Goal: Information Seeking & Learning: Compare options

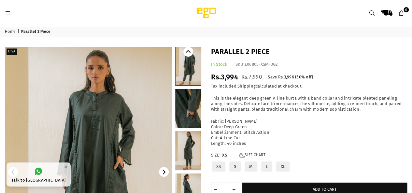
click at [187, 107] on link at bounding box center [188, 108] width 26 height 39
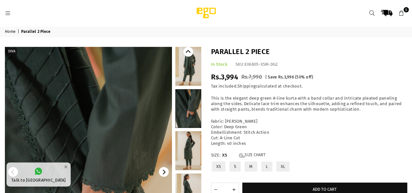
click at [132, 110] on img at bounding box center [88, 172] width 167 height 251
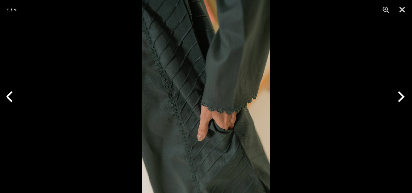
click at [166, 101] on img at bounding box center [206, 96] width 129 height 193
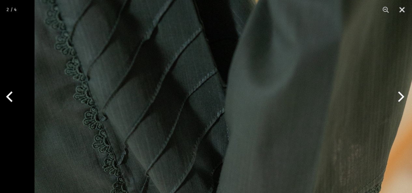
click at [212, 154] on img at bounding box center [228, 193] width 387 height 580
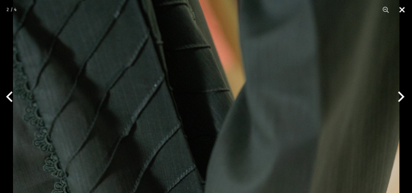
click at [402, 9] on button "Close" at bounding box center [402, 10] width 16 height 20
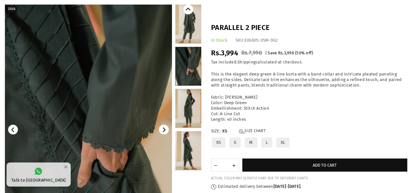
scroll to position [43, 0]
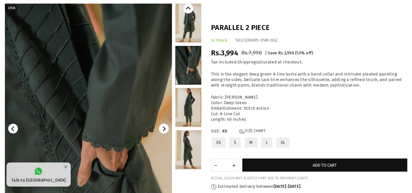
click at [189, 113] on link at bounding box center [188, 107] width 26 height 39
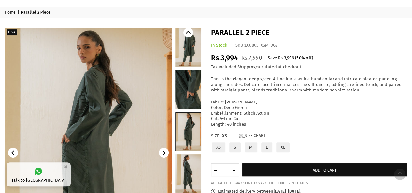
scroll to position [16, 0]
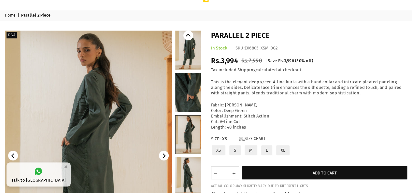
drag, startPoint x: 186, startPoint y: 55, endPoint x: 184, endPoint y: 58, distance: 3.5
click at [187, 55] on link at bounding box center [188, 50] width 26 height 39
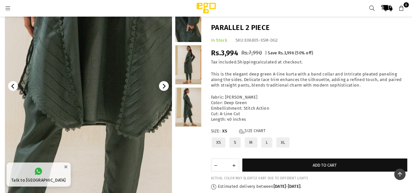
scroll to position [65, 0]
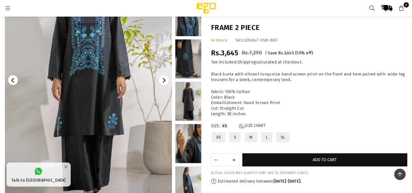
scroll to position [82, 0]
click at [194, 146] on link at bounding box center [188, 144] width 26 height 39
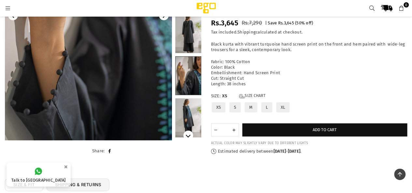
scroll to position [0, 0]
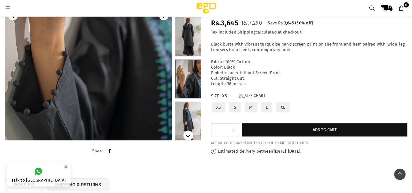
click at [191, 119] on link at bounding box center [188, 121] width 26 height 39
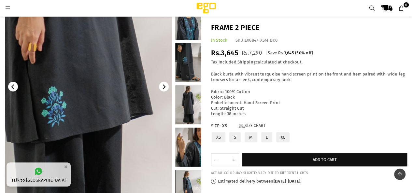
scroll to position [70, 0]
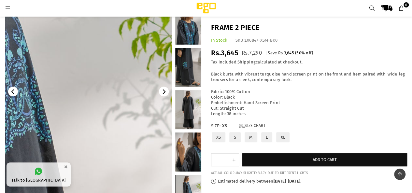
click at [195, 33] on link at bounding box center [188, 25] width 26 height 39
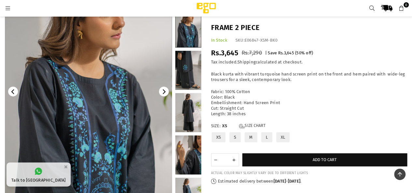
click at [110, 125] on img at bounding box center [88, 91] width 167 height 251
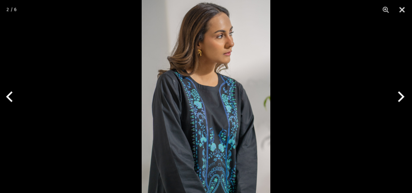
click at [202, 135] on img at bounding box center [206, 96] width 129 height 193
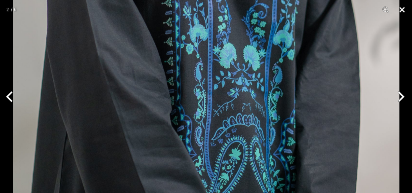
click at [403, 9] on button "Close" at bounding box center [402, 10] width 16 height 20
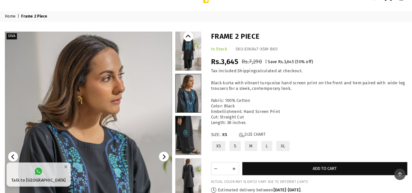
scroll to position [5, 0]
